Goal: Transaction & Acquisition: Obtain resource

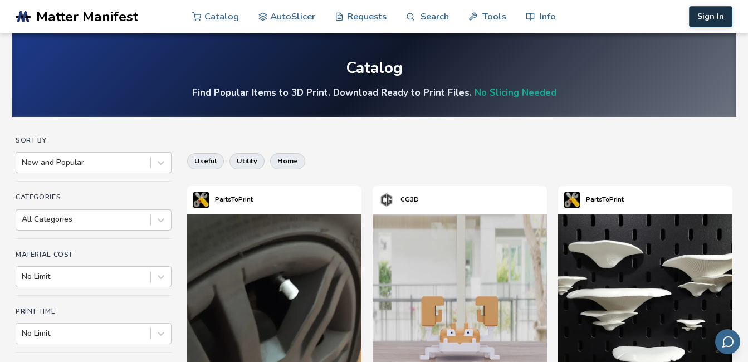
click at [705, 17] on button "Sign In" at bounding box center [710, 16] width 43 height 21
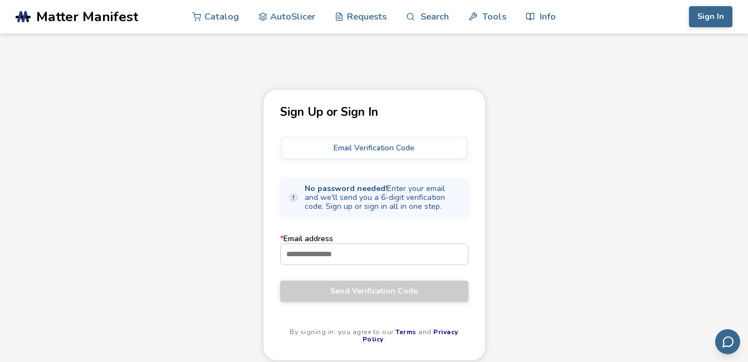
click at [324, 144] on button "Email Verification Code" at bounding box center [374, 148] width 184 height 20
click at [290, 252] on input "* Email address" at bounding box center [374, 254] width 187 height 20
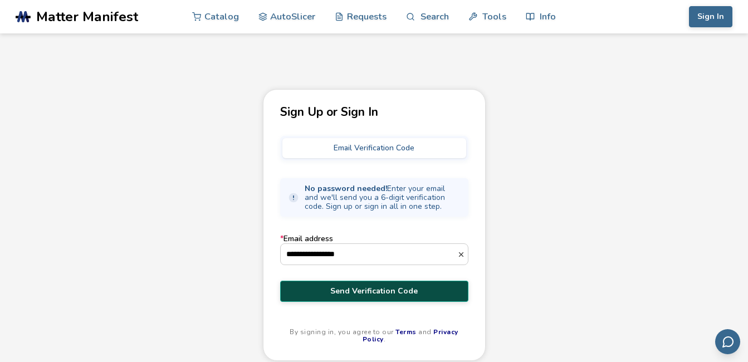
type input "**********"
click at [379, 287] on span "Send Verification Code" at bounding box center [374, 291] width 172 height 9
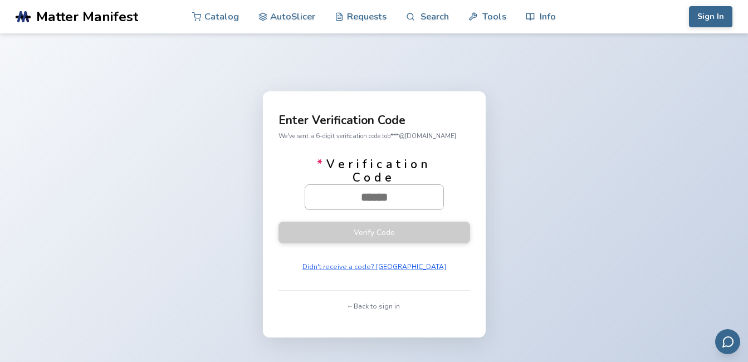
click at [407, 199] on input "* Verification Code" at bounding box center [374, 197] width 138 height 25
click at [382, 195] on input "* Verification Code" at bounding box center [374, 197] width 138 height 25
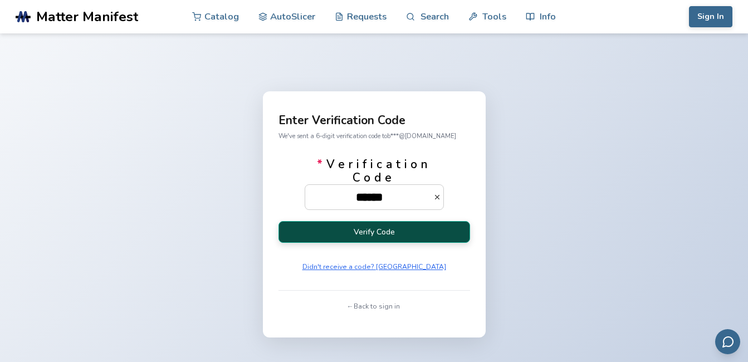
type input "******"
click at [378, 231] on button "Verify Code" at bounding box center [374, 232] width 192 height 22
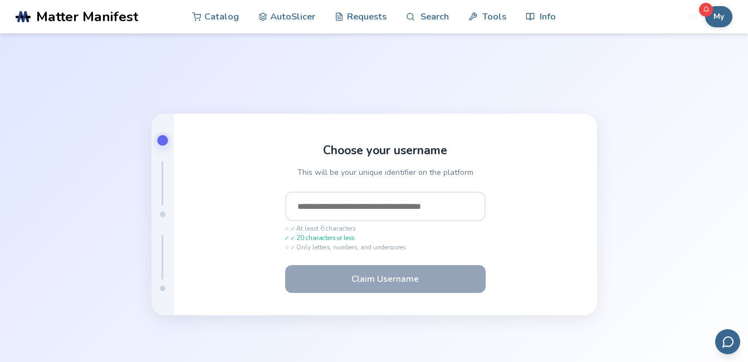
click at [300, 207] on input "text" at bounding box center [385, 207] width 200 height 30
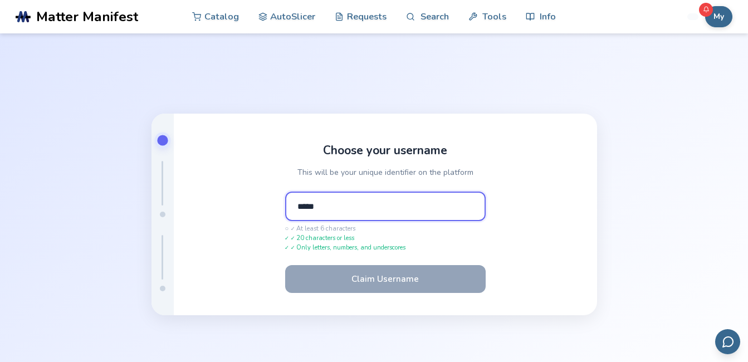
click at [325, 209] on input "*****" at bounding box center [385, 207] width 200 height 30
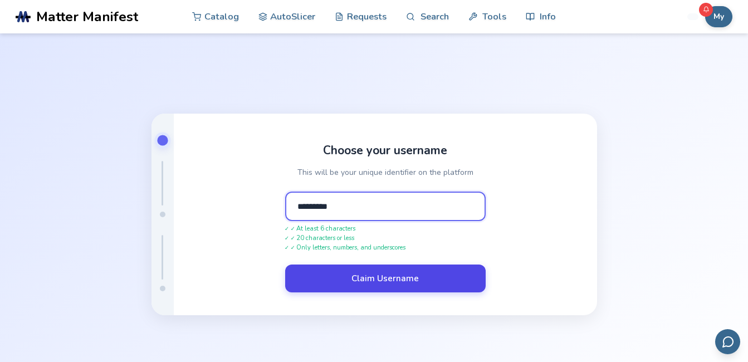
type input "*********"
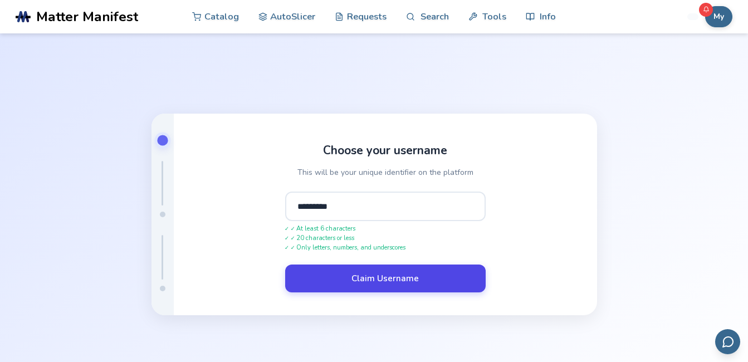
click at [386, 275] on button "Claim Username" at bounding box center [385, 279] width 200 height 28
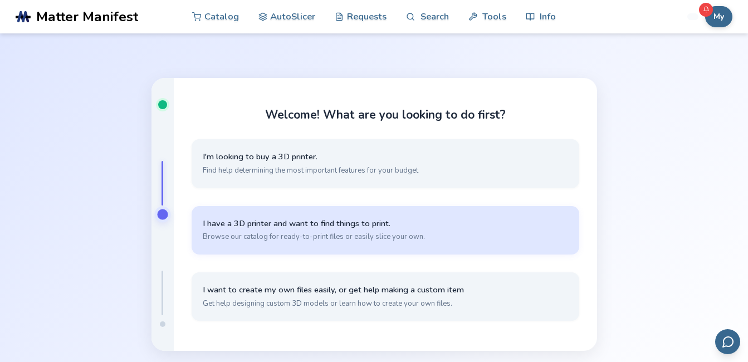
click at [275, 219] on span "I have a 3D printer and want to find things to print." at bounding box center [385, 223] width 365 height 11
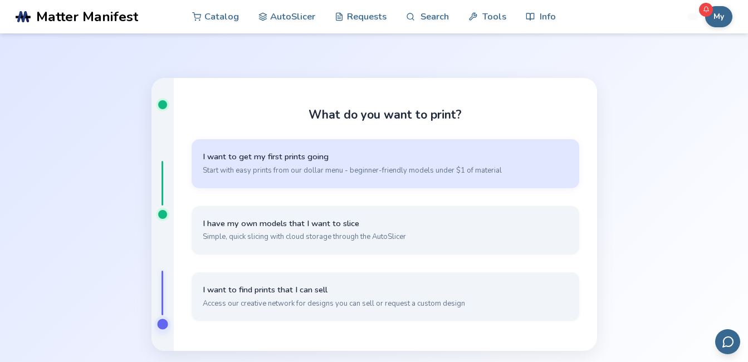
click at [255, 154] on span "I want to get my first prints going" at bounding box center [385, 156] width 365 height 11
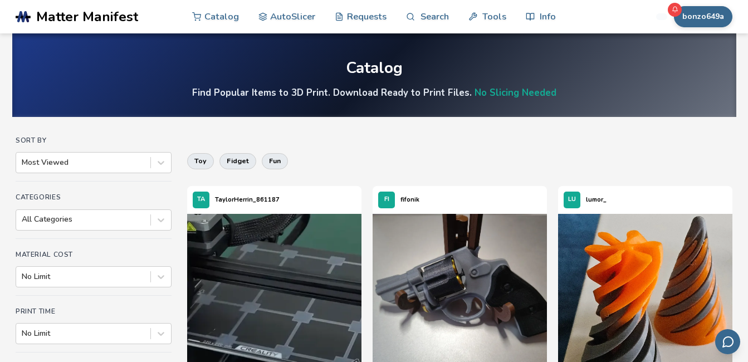
scroll to position [167, 0]
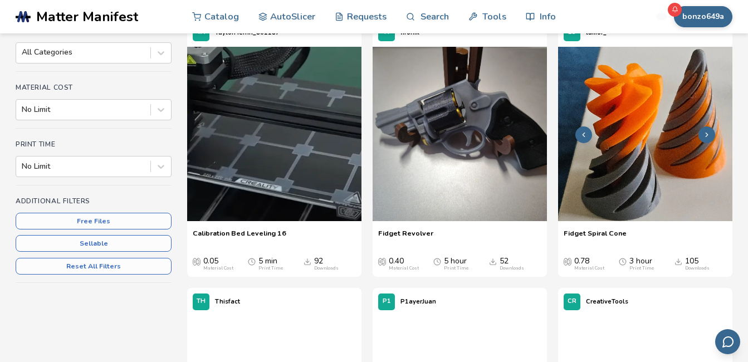
click at [623, 212] on img at bounding box center [645, 134] width 174 height 174
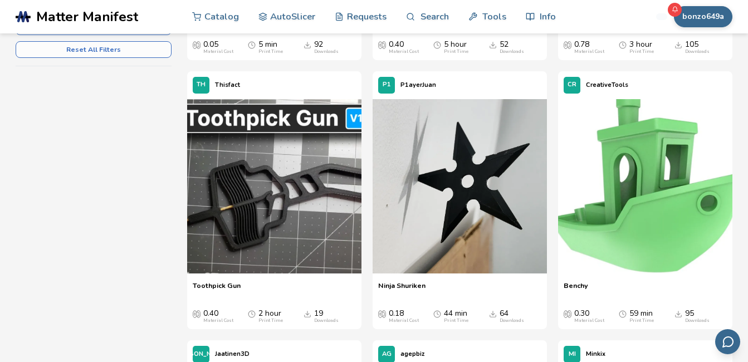
scroll to position [446, 0]
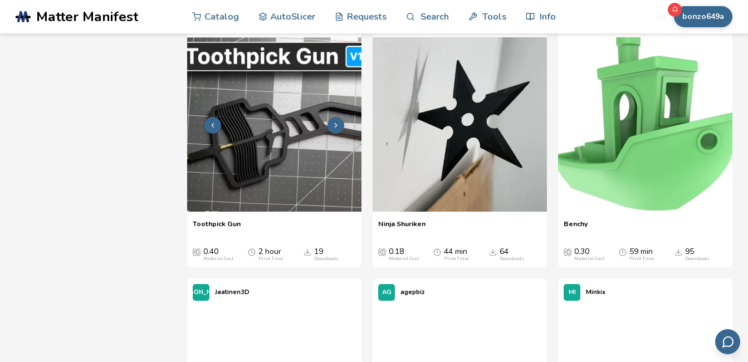
click at [266, 179] on img at bounding box center [274, 124] width 174 height 174
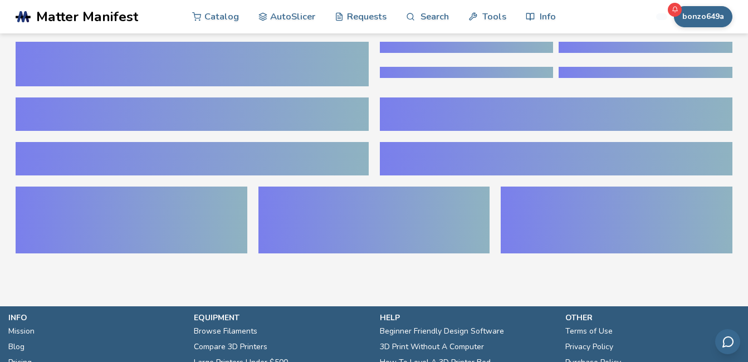
click at [676, 6] on icon at bounding box center [674, 9] width 7 height 7
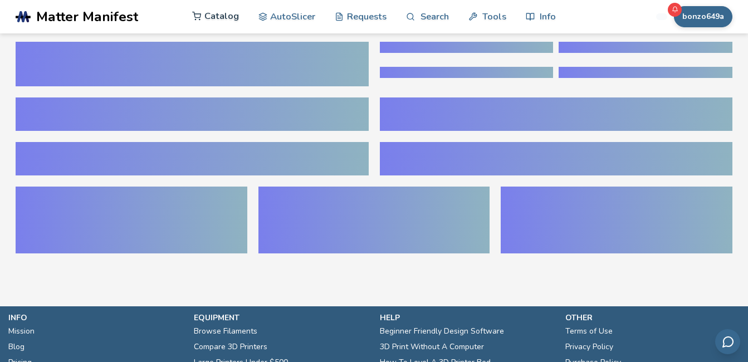
click at [218, 14] on link "Catalog" at bounding box center [215, 15] width 47 height 33
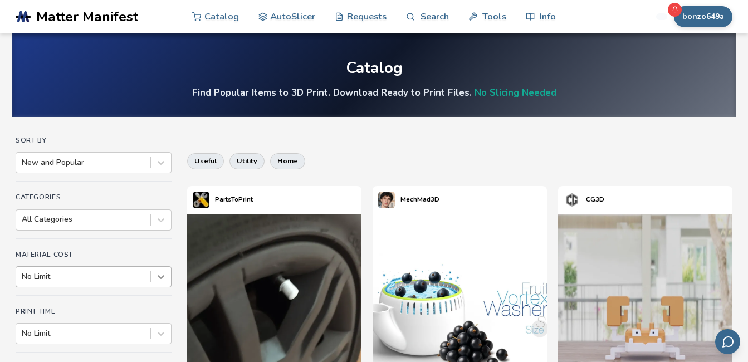
click at [163, 276] on div "No Limit" at bounding box center [94, 276] width 156 height 21
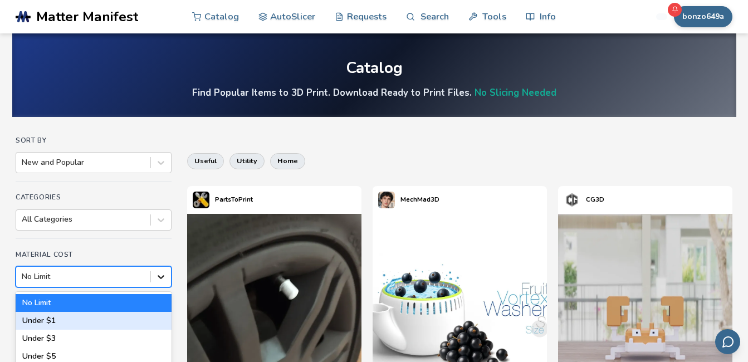
scroll to position [46, 0]
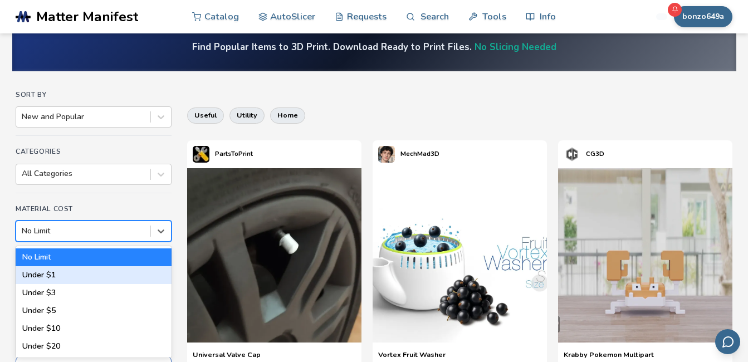
click at [116, 276] on div "Under $1" at bounding box center [94, 275] width 156 height 18
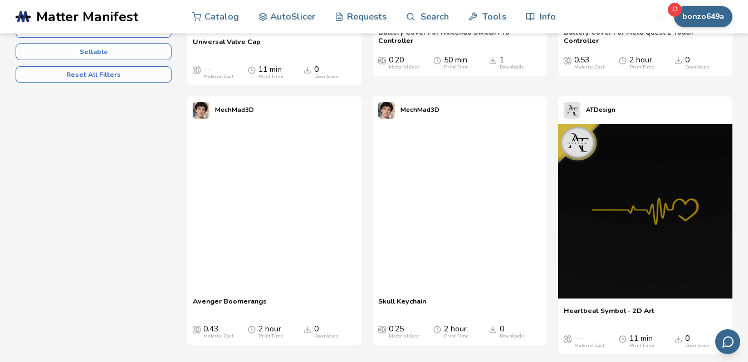
scroll to position [380, 0]
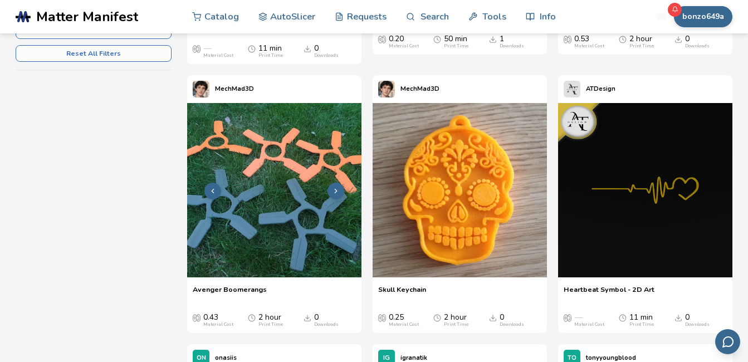
click at [267, 266] on img at bounding box center [274, 190] width 174 height 174
